Goal: Transaction & Acquisition: Purchase product/service

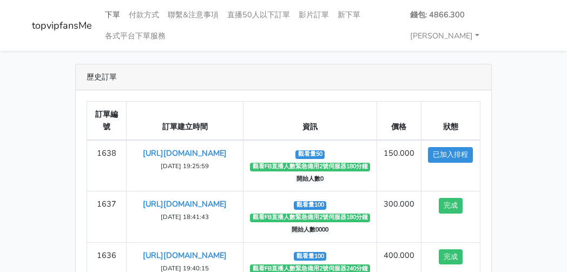
click at [116, 9] on link "下單" at bounding box center [113, 14] width 24 height 21
click at [117, 11] on link "下單" at bounding box center [113, 14] width 24 height 21
click at [118, 17] on link "下單" at bounding box center [113, 14] width 24 height 21
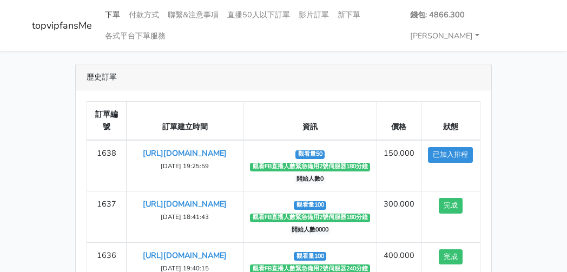
click at [118, 17] on link "下單" at bounding box center [113, 14] width 24 height 21
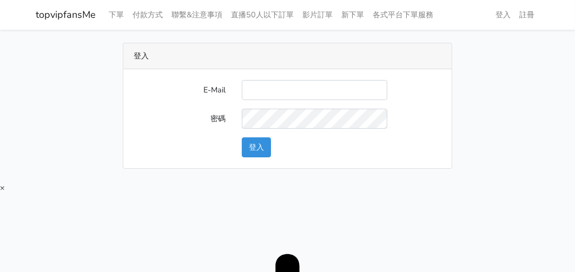
click at [287, 84] on input "E-Mail" at bounding box center [314, 90] width 145 height 20
type input "twtop123@uahoo.com.tw"
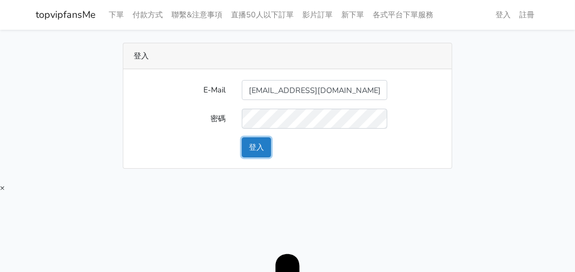
click at [262, 149] on button "登入" at bounding box center [256, 147] width 29 height 20
click at [250, 148] on button "登入" at bounding box center [256, 147] width 29 height 20
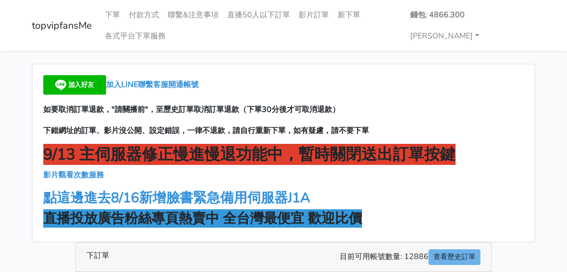
drag, startPoint x: 441, startPoint y: 213, endPoint x: 450, endPoint y: 215, distance: 9.4
click at [442, 214] on h3 "直播投放廣告粉絲專頁熱賣中 全台灣最便宜 歡迎比價" at bounding box center [283, 218] width 480 height 16
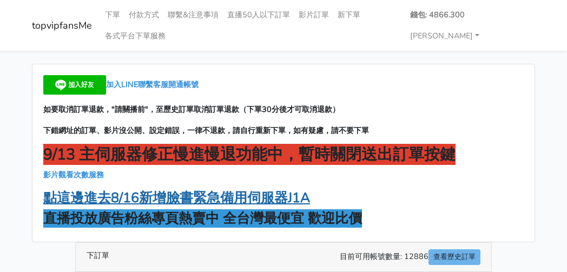
click at [170, 199] on strong "點這邊進去8/16新增臉書緊急備用伺服器J1A" at bounding box center [176, 198] width 267 height 18
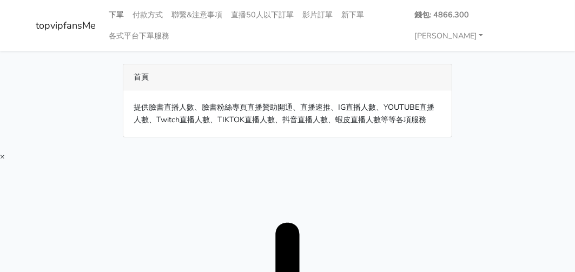
click at [119, 11] on link "下單" at bounding box center [117, 14] width 24 height 21
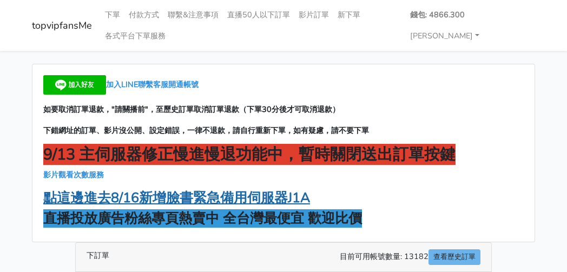
click at [172, 194] on strong "點這邊進去8/16新增臉書緊急備用伺服器J1A" at bounding box center [176, 198] width 267 height 18
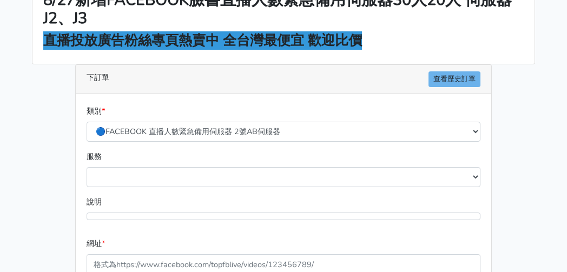
scroll to position [162, 0]
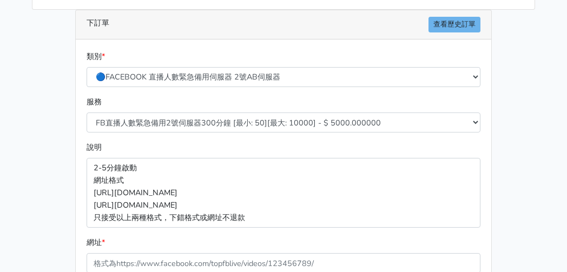
click at [223, 132] on div "服務 FB直播人數緊急備用2號伺服器300分鐘 [最小: 50][最大: 10000] - $ 5000.000000 FB直播人數緊急備用2號伺服器60分鐘…" at bounding box center [283, 118] width 399 height 45
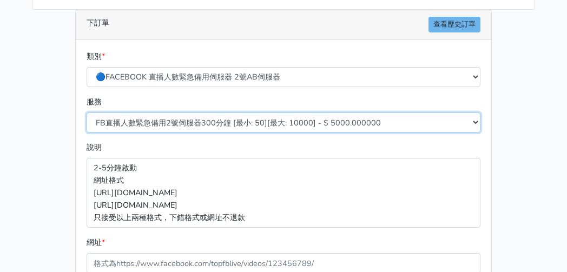
drag, startPoint x: 215, startPoint y: 118, endPoint x: 216, endPoint y: 128, distance: 9.3
click at [215, 118] on select "FB直播人數緊急備用2號伺服器300分鐘 [最小: 50][最大: 10000] - $ 5000.000000 FB直播人數緊急備用2號伺服器60分鐘 [最…" at bounding box center [284, 122] width 394 height 20
select select "573"
click at [87, 112] on select "FB直播人數緊急備用2號伺服器300分鐘 [最小: 50][最大: 10000] - $ 5000.000000 FB直播人數緊急備用2號伺服器60分鐘 [最…" at bounding box center [284, 122] width 394 height 20
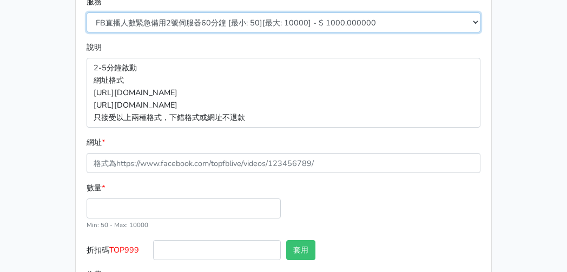
scroll to position [317, 0]
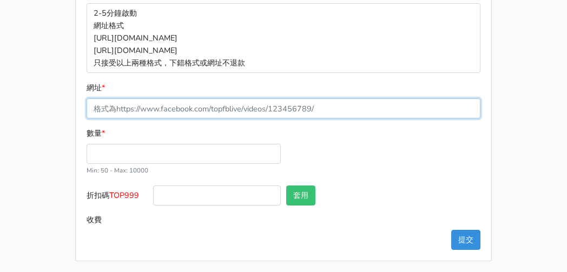
click at [160, 104] on input "網址 *" at bounding box center [284, 108] width 394 height 20
paste input "[URL][DOMAIN_NAME]"
type input "[URL][DOMAIN_NAME]"
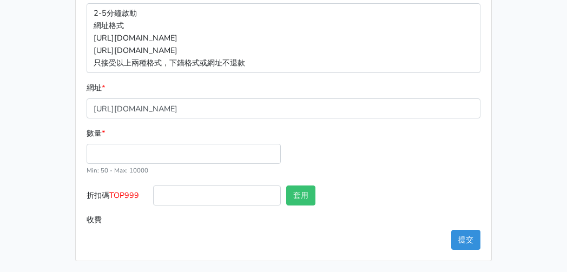
click at [123, 164] on div "數量 * Min: 50 - Max: 10000" at bounding box center [184, 151] width 200 height 49
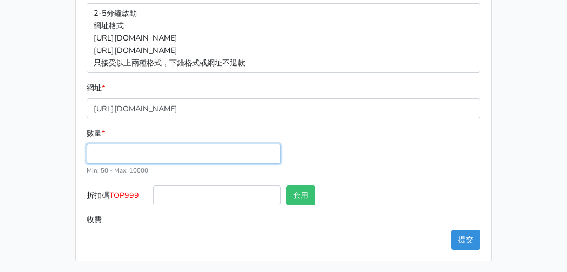
click at [122, 155] on input "數量 *" at bounding box center [184, 154] width 194 height 20
type input "100"
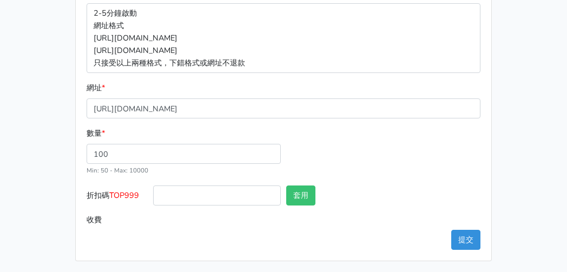
type input "100.000"
click at [127, 192] on span "TOP999" at bounding box center [124, 195] width 30 height 11
click at [153, 192] on input "折扣碼 TOP999" at bounding box center [217, 195] width 128 height 20
click at [127, 192] on span "TOP999" at bounding box center [124, 195] width 30 height 11
click at [153, 192] on input "折扣碼 TOP999" at bounding box center [217, 195] width 128 height 20
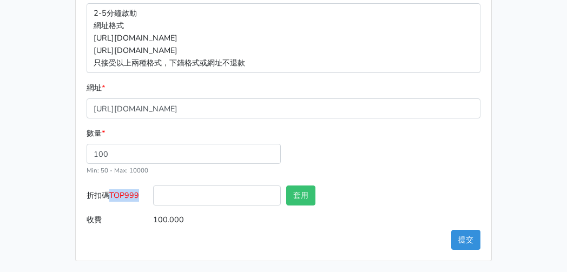
copy span "TOP999"
click at [191, 190] on input "折扣碼 TOP999" at bounding box center [217, 195] width 128 height 20
paste input "TOP999"
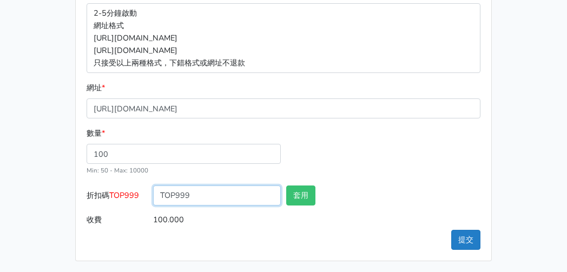
type input "TOP999"
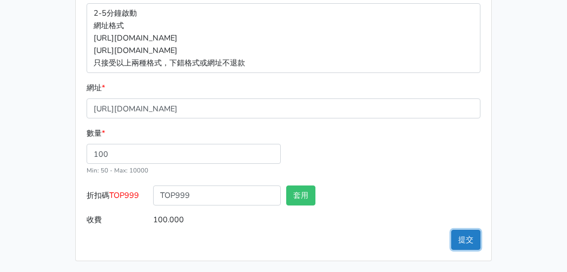
click at [455, 242] on button "提交" at bounding box center [465, 240] width 29 height 20
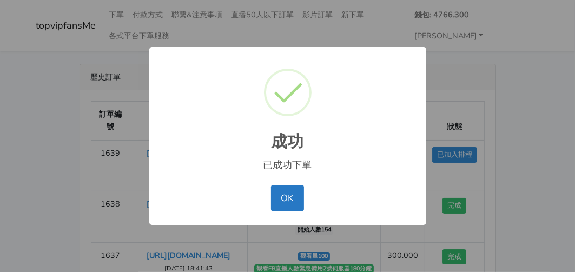
click at [429, 112] on div "成功 × 已成功下單 OK No Cancel" at bounding box center [287, 136] width 575 height 272
